Goal: Find specific page/section: Locate a particular part of the current website

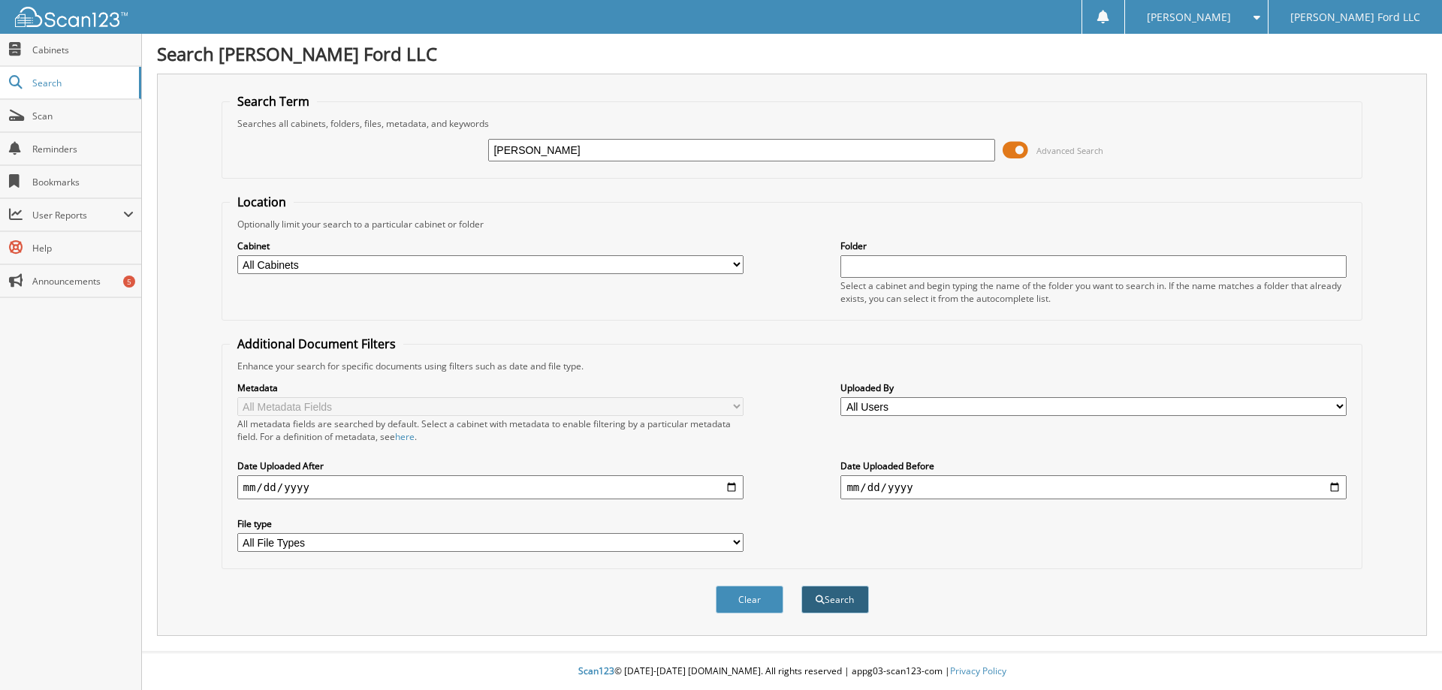
type input "[PERSON_NAME]"
click at [830, 606] on button "Search" at bounding box center [835, 600] width 68 height 28
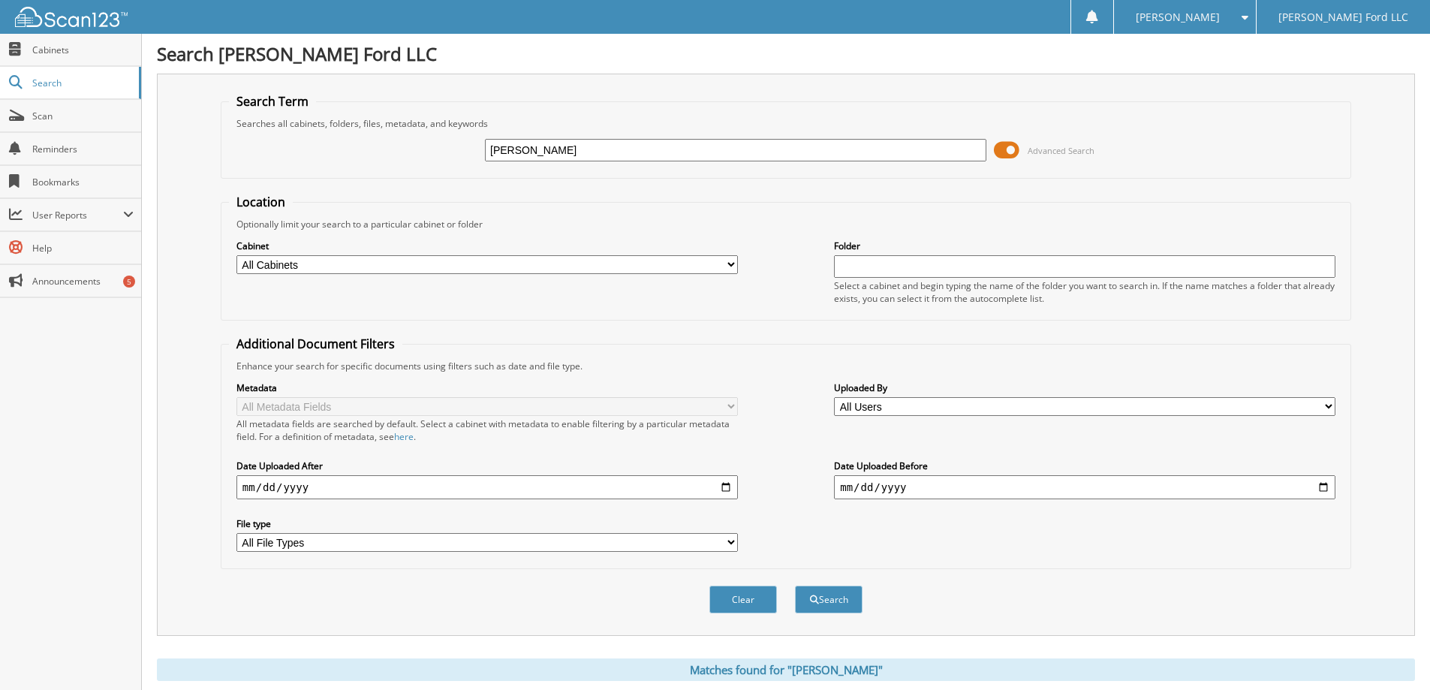
click at [1006, 152] on span at bounding box center [1007, 150] width 26 height 23
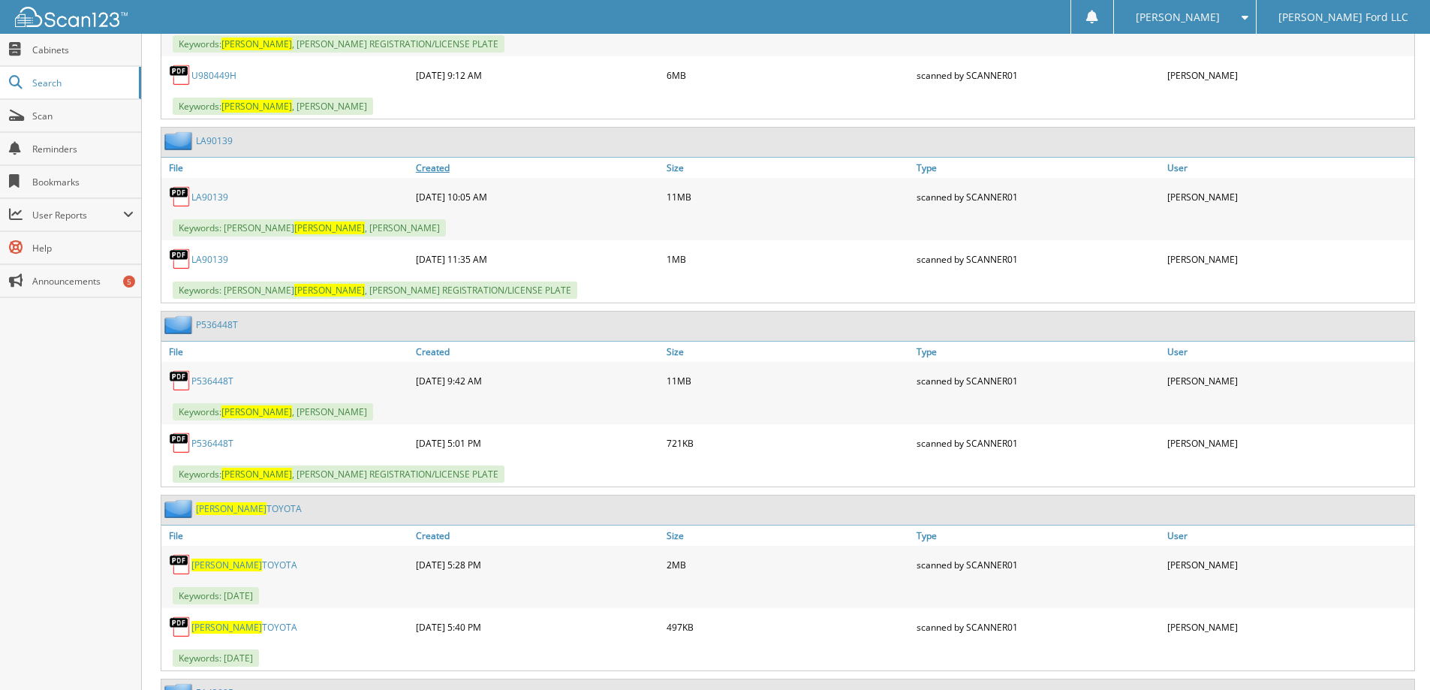
scroll to position [7884, 0]
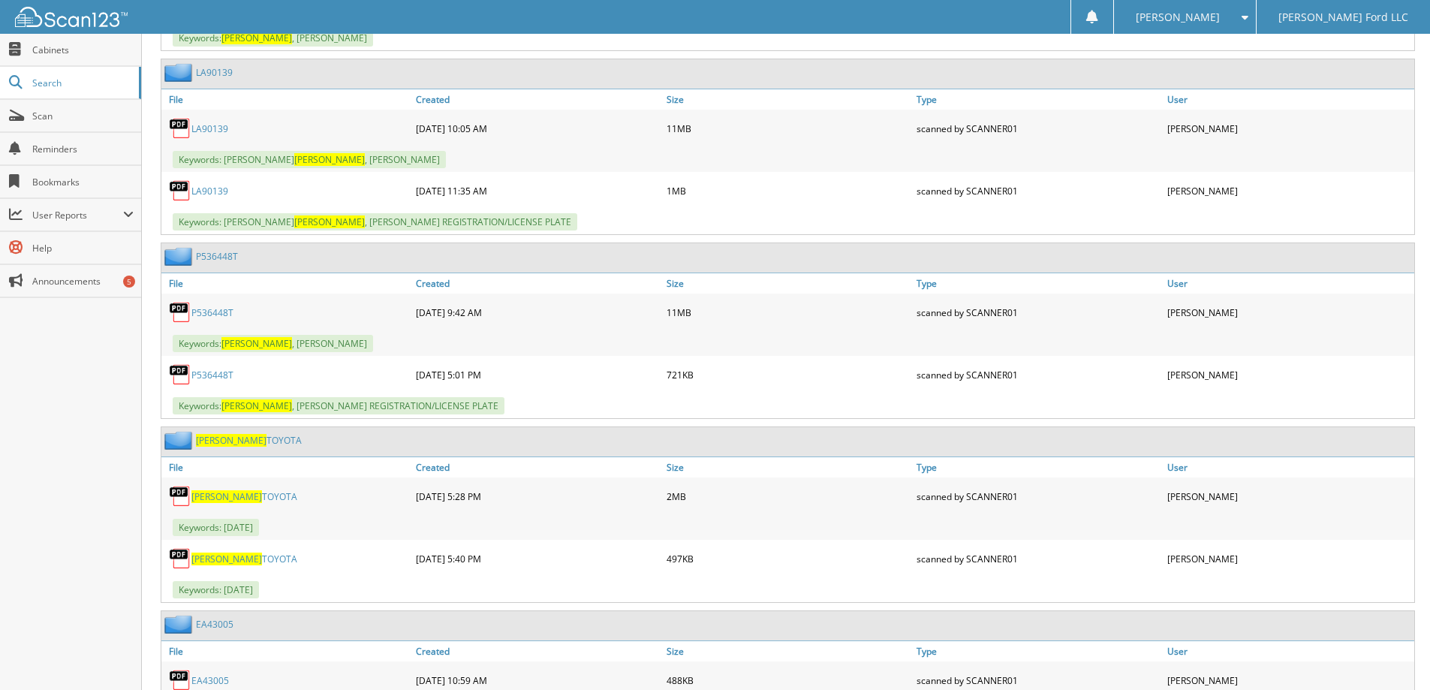
click at [217, 306] on link "P536448T" at bounding box center [212, 312] width 42 height 13
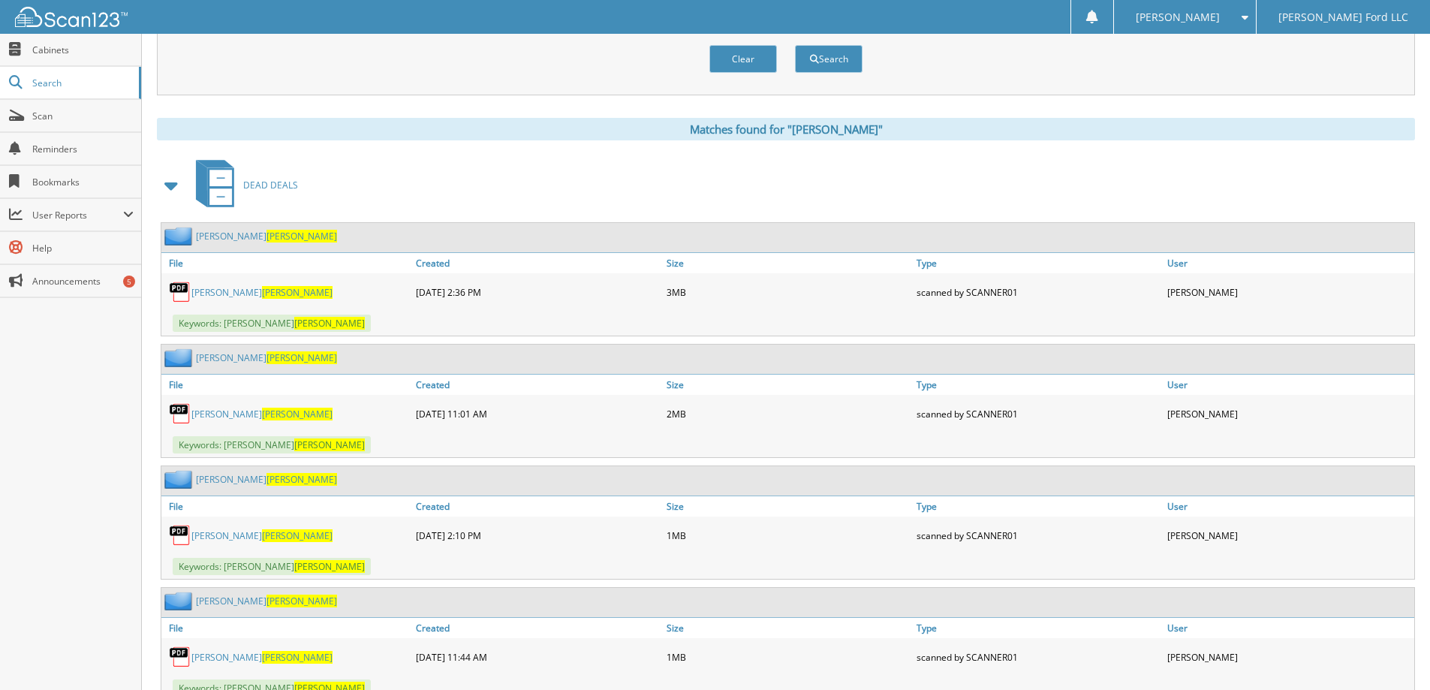
scroll to position [0, 0]
